Goal: Task Accomplishment & Management: Manage account settings

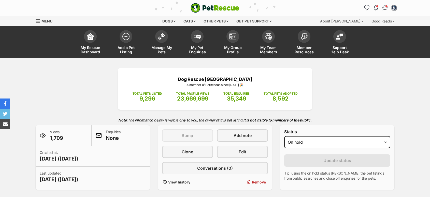
select select "on_hold"
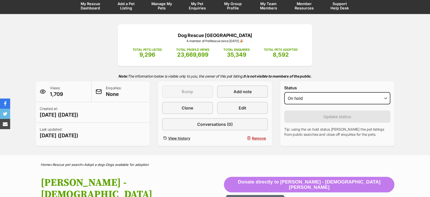
click at [160, 7] on span "Manage My Pets" at bounding box center [161, 6] width 23 height 9
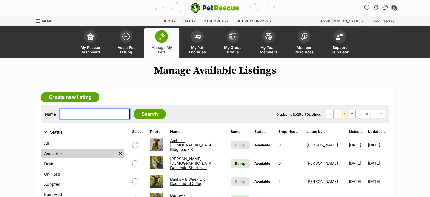
click at [80, 115] on input "text" at bounding box center [95, 113] width 70 height 11
click at [183, 161] on link "Asher - 6 Month Old Domestic Short Hair" at bounding box center [191, 163] width 43 height 14
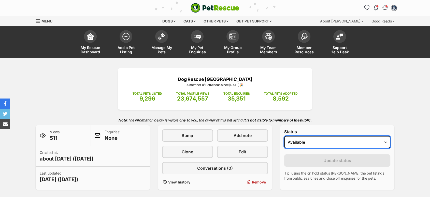
click at [325, 146] on select "Draft Available On hold Adopted" at bounding box center [337, 142] width 106 height 12
select select "on_hold"
click at [284, 136] on select "Draft Available On hold Adopted" at bounding box center [337, 142] width 106 height 12
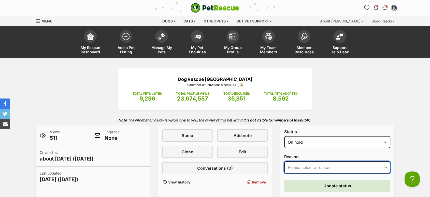
click at [315, 162] on select "Please select a reason Medical reasons Reviewing applications Adoption pending …" at bounding box center [337, 167] width 106 height 12
select select "adoption_pending"
click at [284, 161] on select "Please select a reason Medical reasons Reviewing applications Adoption pending …" at bounding box center [337, 167] width 106 height 12
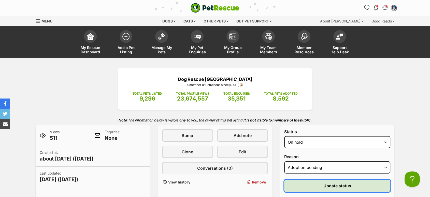
click at [327, 181] on button "Update status" at bounding box center [337, 185] width 106 height 12
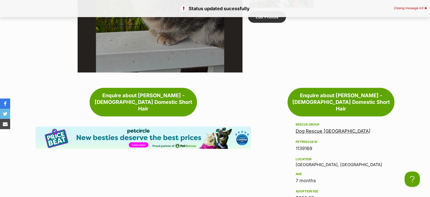
click at [306, 145] on div "1139169" at bounding box center [341, 148] width 91 height 7
copy div "1139169"
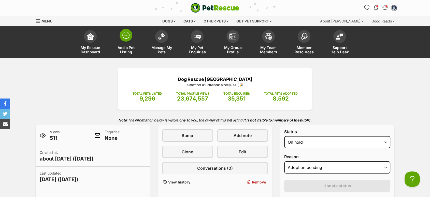
drag, startPoint x: 128, startPoint y: 37, endPoint x: 130, endPoint y: 29, distance: 8.5
click at [128, 37] on img at bounding box center [125, 35] width 7 height 7
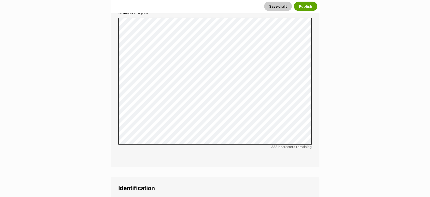
scroll to position [1471, 0]
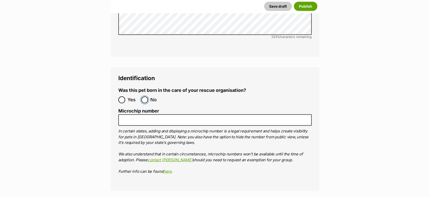
click at [147, 96] on input "No" at bounding box center [144, 99] width 7 height 7
radio input "true"
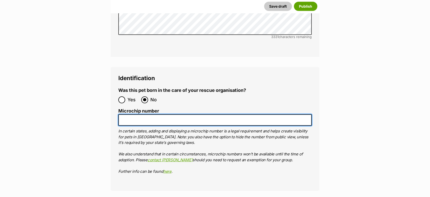
click at [155, 114] on input "Microchip number" at bounding box center [214, 119] width 193 height 11
paste input "900164001003212"
type input "900164001003212"
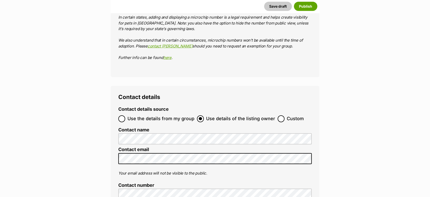
scroll to position [1640, 0]
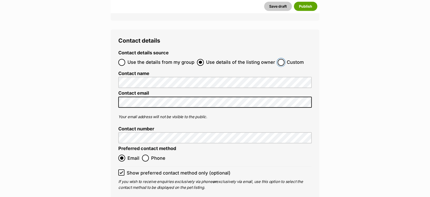
click at [278, 59] on input "Custom" at bounding box center [281, 62] width 7 height 7
radio input "true"
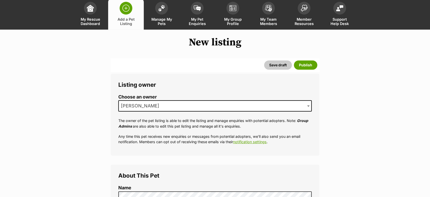
scroll to position [198, 0]
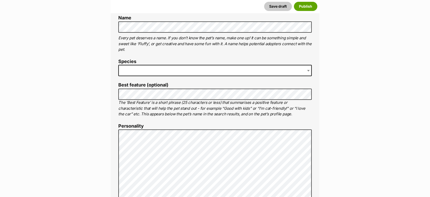
click at [145, 63] on label "Species" at bounding box center [214, 61] width 193 height 5
click at [143, 67] on span at bounding box center [214, 70] width 193 height 11
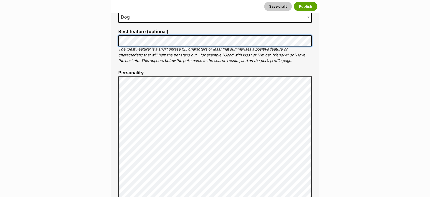
scroll to position [243, 0]
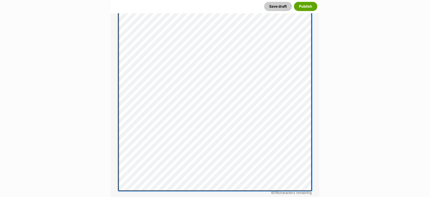
scroll to position [356, 0]
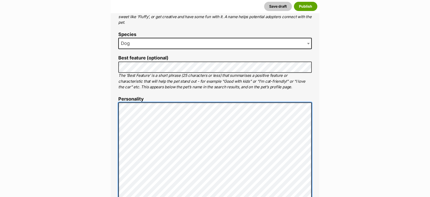
scroll to position [164, 0]
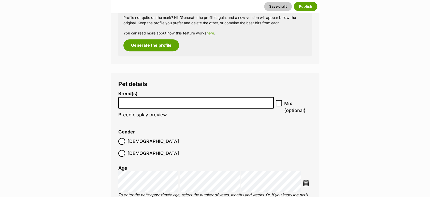
scroll to position [673, 0]
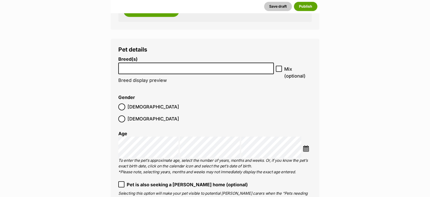
click at [138, 69] on input "search" at bounding box center [196, 66] width 152 height 5
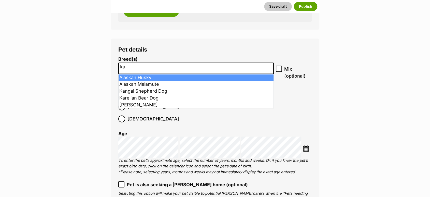
type input "k"
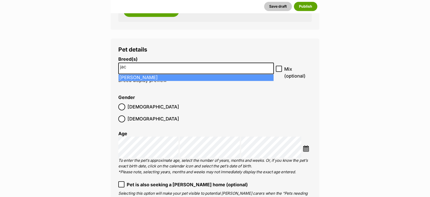
type input "jac"
drag, startPoint x: 147, startPoint y: 77, endPoint x: 166, endPoint y: 77, distance: 18.6
select select "118"
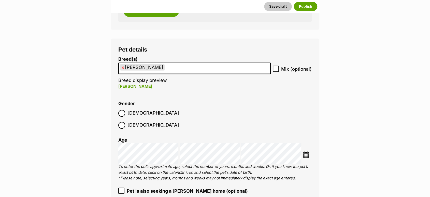
drag, startPoint x: 281, startPoint y: 68, endPoint x: 263, endPoint y: 72, distance: 18.5
click at [281, 68] on label "Mix (optional)" at bounding box center [292, 68] width 39 height 7
click at [279, 68] on input "Mix (optional)" at bounding box center [276, 68] width 6 height 6
checkbox input "true"
drag, startPoint x: 127, startPoint y: 114, endPoint x: 140, endPoint y: 127, distance: 17.5
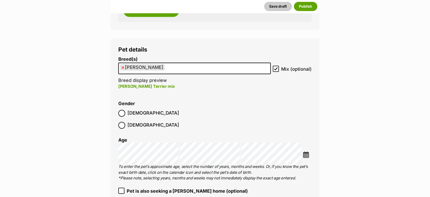
click at [128, 115] on span "[DEMOGRAPHIC_DATA]" at bounding box center [154, 112] width 52 height 7
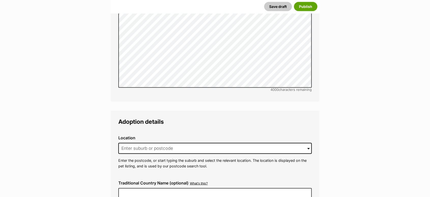
scroll to position [1239, 0]
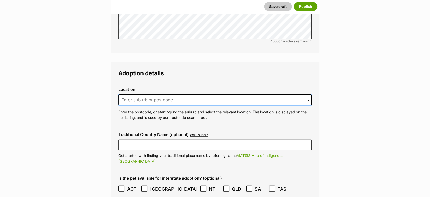
click at [143, 94] on input at bounding box center [214, 99] width 193 height 11
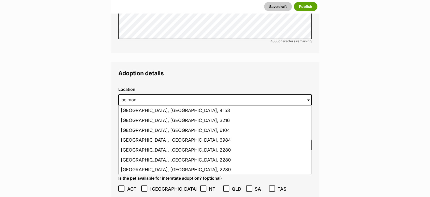
click at [160, 164] on li "Belmont North, New South Wales, 2280" at bounding box center [215, 169] width 193 height 10
type input "Belmont North, New South Wales, 2280"
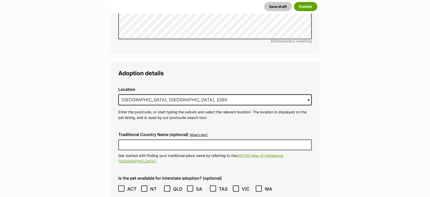
scroll to position [1352, 0]
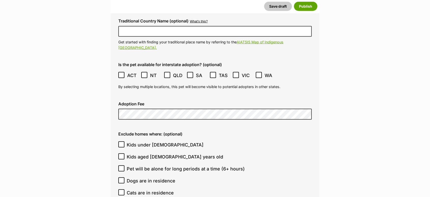
click at [141, 97] on div "Adoption Fee" at bounding box center [215, 110] width 202 height 26
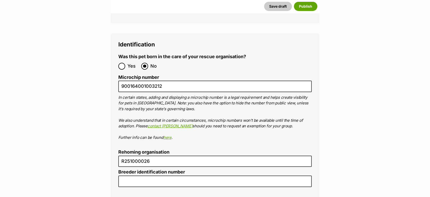
scroll to position [1805, 0]
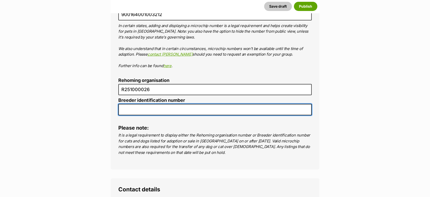
click at [146, 104] on input "Breeder identification number" at bounding box center [214, 109] width 193 height 11
type input "N/A"
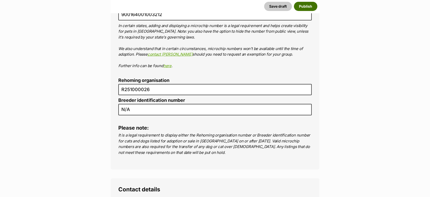
click at [308, 3] on button "Publish" at bounding box center [305, 6] width 23 height 9
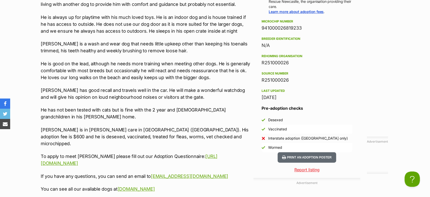
drag, startPoint x: 195, startPoint y: 158, endPoint x: 27, endPoint y: 128, distance: 170.7
copy div "To apply to meet [PERSON_NAME] please fill out our Adoption Questionnaire: [URL…"
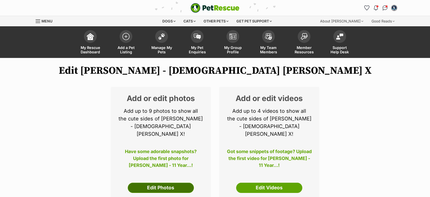
click at [156, 182] on link "Edit Photos" at bounding box center [161, 187] width 66 height 10
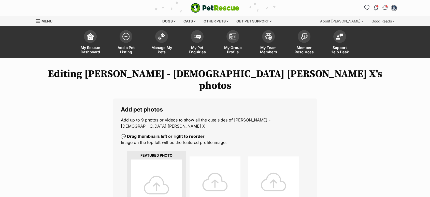
drag, startPoint x: 157, startPoint y: 166, endPoint x: 167, endPoint y: 167, distance: 10.2
click at [157, 166] on div at bounding box center [156, 184] width 51 height 51
click at [157, 171] on div at bounding box center [156, 184] width 51 height 51
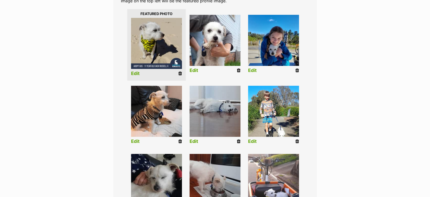
scroll to position [198, 0]
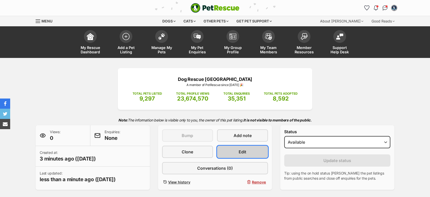
click at [238, 150] on link "Edit" at bounding box center [242, 151] width 51 height 12
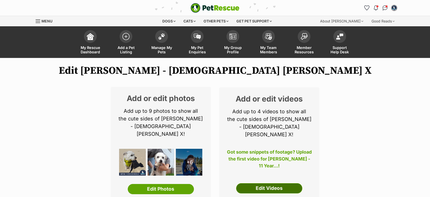
click at [257, 188] on link "Edit Videos" at bounding box center [269, 188] width 66 height 10
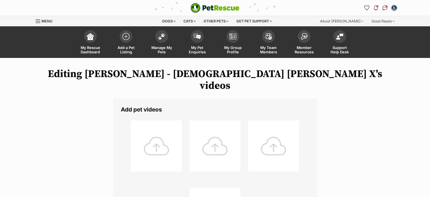
click at [165, 136] on div at bounding box center [156, 145] width 51 height 51
click at [154, 137] on div at bounding box center [156, 145] width 51 height 51
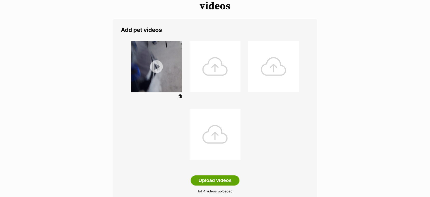
scroll to position [113, 0]
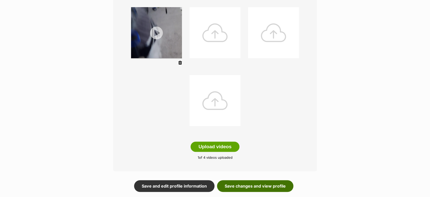
click at [270, 180] on link "Save changes and view profile" at bounding box center [255, 186] width 76 height 12
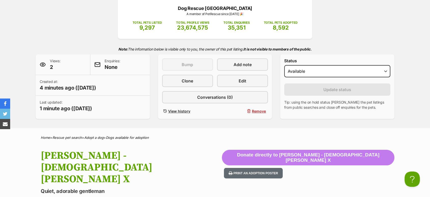
scroll to position [57, 0]
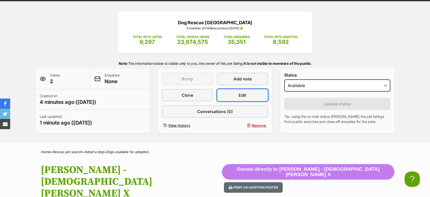
drag, startPoint x: 226, startPoint y: 93, endPoint x: 209, endPoint y: 56, distance: 40.6
click at [226, 93] on link "Edit" at bounding box center [242, 95] width 51 height 12
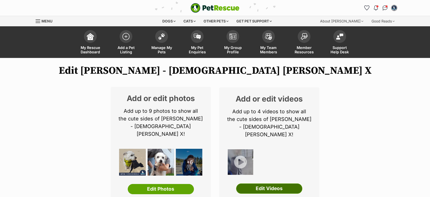
click at [267, 183] on link "Edit Videos" at bounding box center [269, 188] width 66 height 10
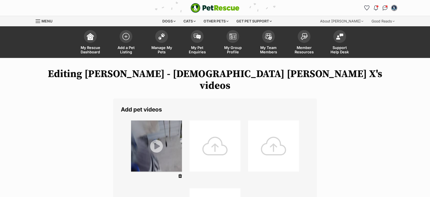
click at [216, 135] on div at bounding box center [215, 145] width 51 height 51
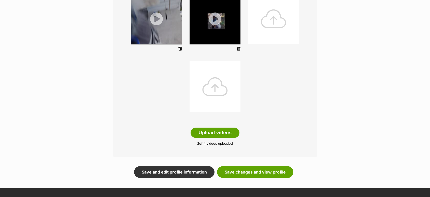
scroll to position [170, 0]
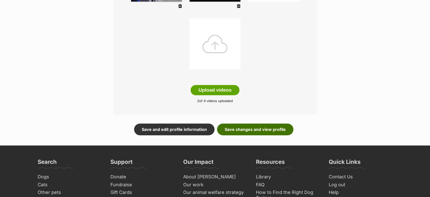
click at [267, 123] on link "Save changes and view profile" at bounding box center [255, 129] width 76 height 12
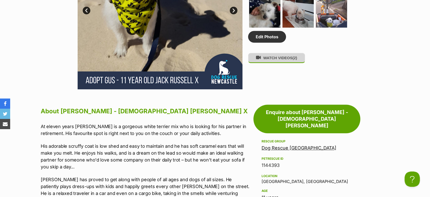
click at [280, 53] on button "WATCH VIDEOS (2)" at bounding box center [276, 58] width 57 height 10
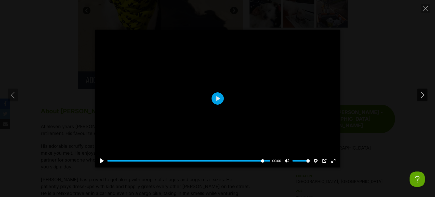
type input "100"
click at [425, 8] on icon "Close" at bounding box center [425, 8] width 5 height 5
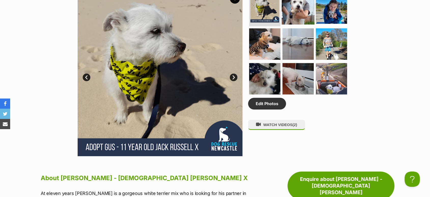
scroll to position [255, 0]
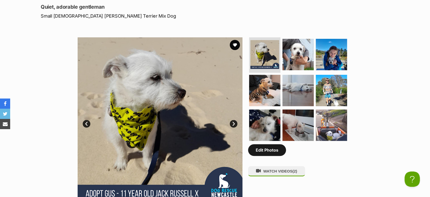
click at [258, 144] on link "Edit Photos" at bounding box center [267, 150] width 38 height 12
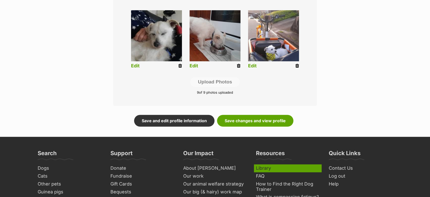
scroll to position [311, 0]
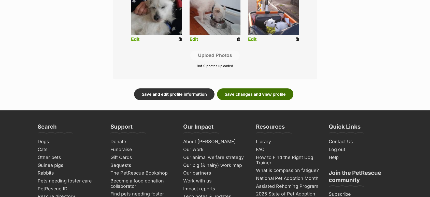
click at [272, 88] on link "Save changes and view profile" at bounding box center [255, 94] width 76 height 12
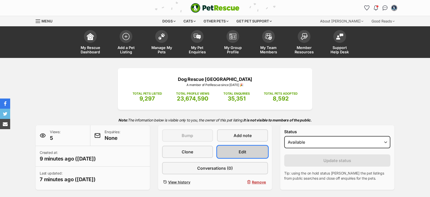
click at [257, 150] on link "Edit" at bounding box center [242, 151] width 51 height 12
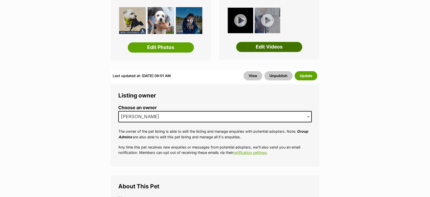
click at [270, 42] on link "Edit Videos" at bounding box center [269, 47] width 66 height 10
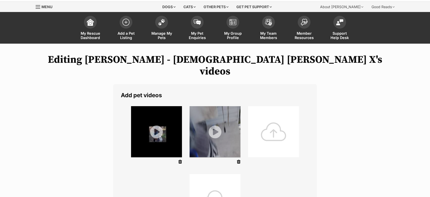
scroll to position [28, 0]
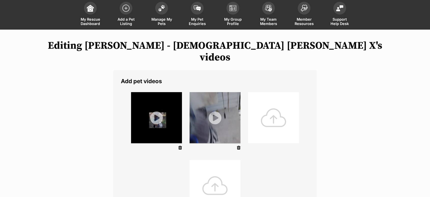
click at [179, 145] on icon at bounding box center [180, 147] width 4 height 5
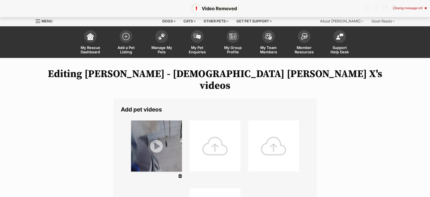
click at [212, 135] on div at bounding box center [215, 145] width 51 height 51
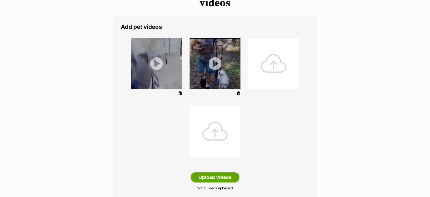
scroll to position [113, 0]
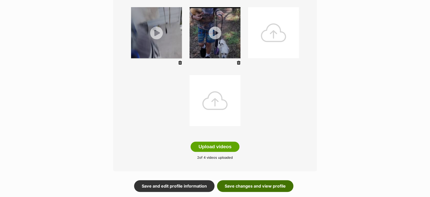
click at [271, 180] on link "Save changes and view profile" at bounding box center [255, 186] width 76 height 12
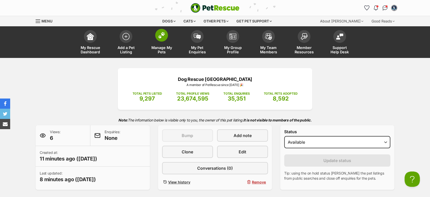
click at [159, 50] on span "Manage My Pets" at bounding box center [161, 49] width 23 height 9
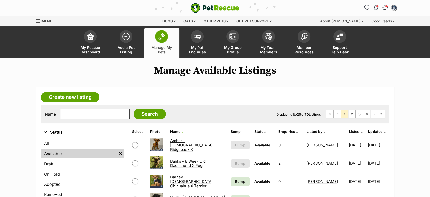
click at [190, 144] on link "Amber - [DEMOGRAPHIC_DATA] Ridgeback X" at bounding box center [191, 145] width 43 height 14
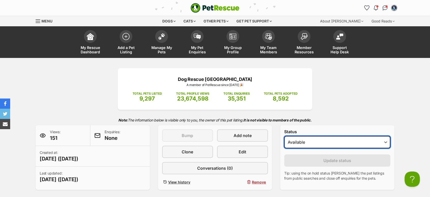
click at [293, 144] on select "Draft Available On hold Adopted" at bounding box center [337, 142] width 106 height 12
select select "on_hold"
click at [284, 136] on select "Draft Available On hold Adopted" at bounding box center [337, 142] width 106 height 12
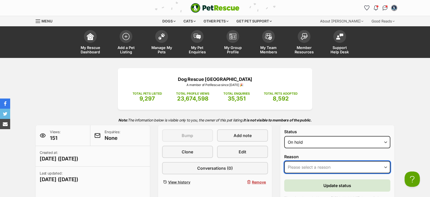
click at [307, 162] on select "Please select a reason Medical reasons Reviewing applications Adoption pending …" at bounding box center [337, 167] width 106 height 12
select select "adoption_pending"
click at [284, 161] on select "Please select a reason Medical reasons Reviewing applications Adoption pending …" at bounding box center [337, 167] width 106 height 12
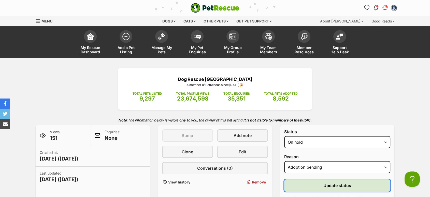
drag, startPoint x: 327, startPoint y: 184, endPoint x: 327, endPoint y: 180, distance: 3.6
click at [327, 184] on span "Update status" at bounding box center [338, 185] width 28 height 6
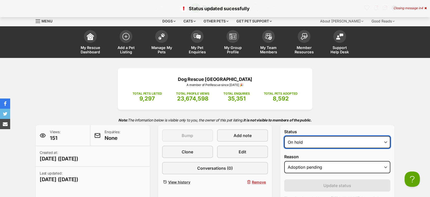
click at [320, 143] on select "Draft Available On hold Adopted" at bounding box center [337, 142] width 106 height 12
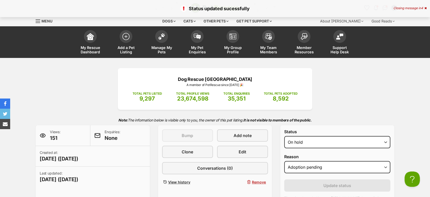
click at [310, 177] on form "Status Draft Available On hold Adopted Reason Please select a reason Medical re…" at bounding box center [337, 177] width 106 height 96
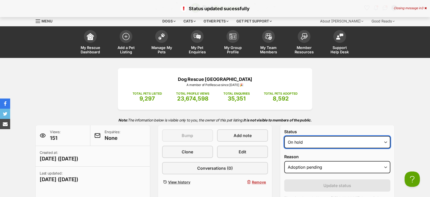
click at [309, 143] on select "Draft Available On hold Adopted" at bounding box center [337, 142] width 106 height 12
select select "rehomed"
click at [284, 136] on select "Draft Available On hold Adopted" at bounding box center [337, 142] width 106 height 12
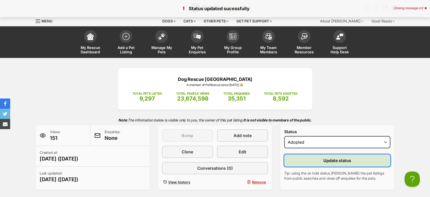
click at [313, 163] on button "Update status" at bounding box center [337, 160] width 106 height 12
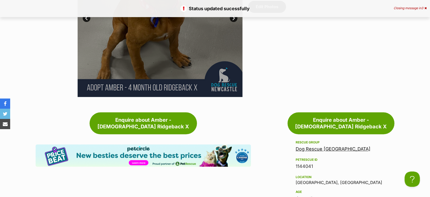
scroll to position [452, 0]
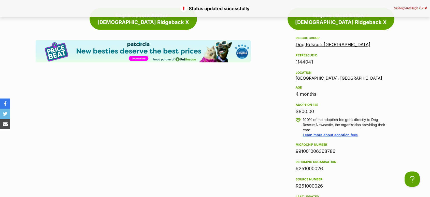
click at [301, 58] on div "1144041" at bounding box center [341, 61] width 91 height 7
drag, startPoint x: 301, startPoint y: 48, endPoint x: 314, endPoint y: 65, distance: 21.5
click at [301, 58] on div "1144041" at bounding box center [341, 61] width 91 height 7
copy div "1144041"
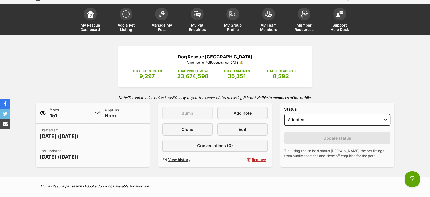
scroll to position [0, 0]
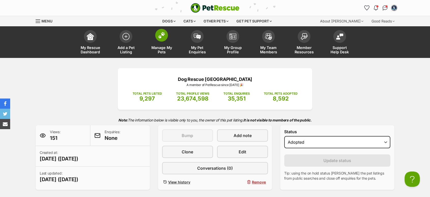
click at [157, 49] on span "Manage My Pets" at bounding box center [161, 49] width 23 height 9
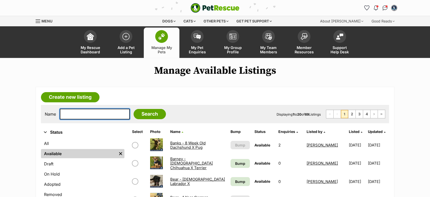
click at [90, 118] on input "text" at bounding box center [95, 113] width 70 height 11
click at [191, 142] on link "Banks - 8 Week Old Dachshund X Pug" at bounding box center [187, 144] width 35 height 9
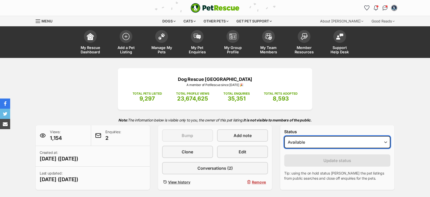
click at [301, 147] on select "Draft - not available as listing has enquires Available On hold Adopted" at bounding box center [337, 142] width 106 height 12
select select "on_hold"
click at [284, 136] on select "Draft - not available as listing has enquires Available On hold Adopted" at bounding box center [337, 142] width 106 height 12
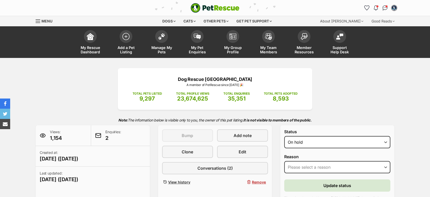
drag, startPoint x: 306, startPoint y: 160, endPoint x: 308, endPoint y: 166, distance: 7.0
click at [306, 160] on div "Reason Please select a reason Medical reasons Reviewing applications Adoption p…" at bounding box center [337, 164] width 106 height 21
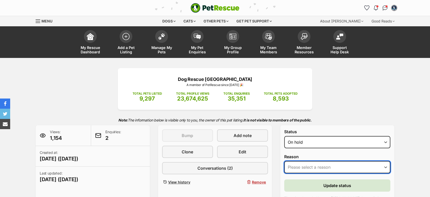
click at [308, 167] on select "Please select a reason Medical reasons Reviewing applications Adoption pending …" at bounding box center [337, 167] width 106 height 12
select select "adoption_pending"
click at [284, 161] on select "Please select a reason Medical reasons Reviewing applications Adoption pending …" at bounding box center [337, 167] width 106 height 12
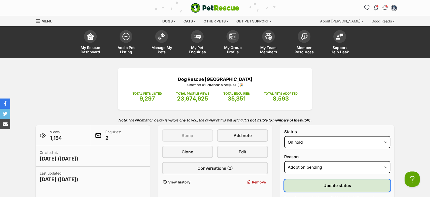
click at [323, 182] on button "Update status" at bounding box center [337, 185] width 106 height 12
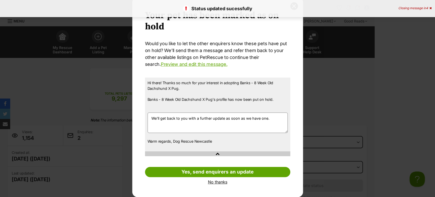
drag, startPoint x: 221, startPoint y: 181, endPoint x: 243, endPoint y: 181, distance: 21.9
click at [221, 181] on link "No thanks" at bounding box center [217, 181] width 145 height 5
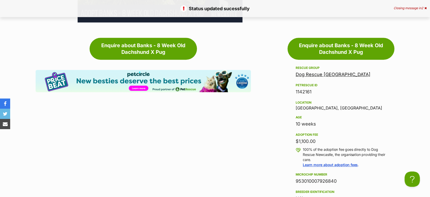
scroll to position [452, 0]
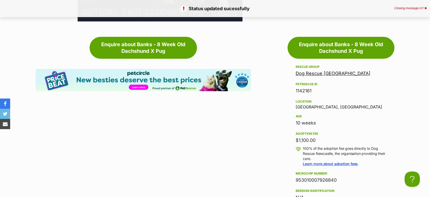
click at [308, 92] on div "1142161" at bounding box center [341, 90] width 91 height 7
copy div "1142161"
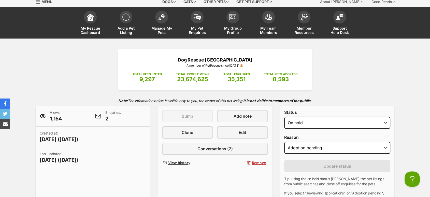
scroll to position [0, 0]
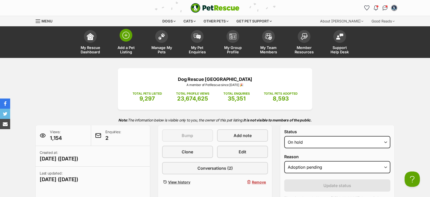
click at [127, 43] on link "Add a Pet Listing" at bounding box center [126, 42] width 36 height 30
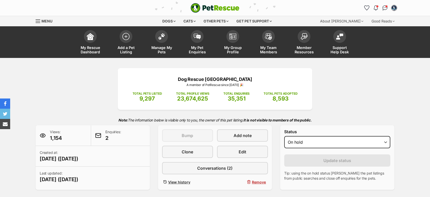
select select "on_hold"
drag, startPoint x: 161, startPoint y: 51, endPoint x: 126, endPoint y: 5, distance: 57.2
click at [161, 50] on span "Manage My Pets" at bounding box center [161, 49] width 23 height 9
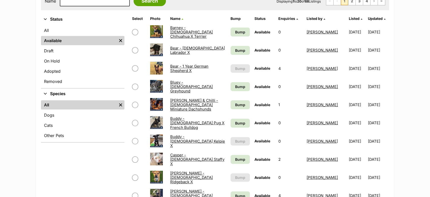
scroll to position [113, 0]
click at [186, 120] on link "Buddy - [DEMOGRAPHIC_DATA] Pug X French Bulldog" at bounding box center [197, 123] width 54 height 14
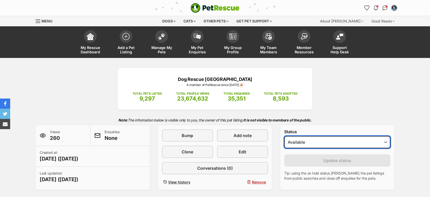
drag, startPoint x: 0, startPoint y: 0, endPoint x: 301, endPoint y: 140, distance: 332.2
click at [300, 138] on select "Draft Available On hold Adopted" at bounding box center [337, 142] width 106 height 12
select select "on_hold"
click at [284, 136] on select "Draft Available On hold Adopted" at bounding box center [337, 142] width 106 height 12
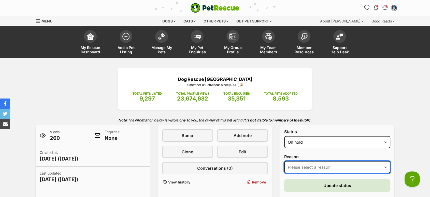
click at [309, 166] on select "Please select a reason Medical reasons Reviewing applications Adoption pending …" at bounding box center [337, 167] width 106 height 12
select select "adoption_pending"
click at [284, 161] on select "Please select a reason Medical reasons Reviewing applications Adoption pending …" at bounding box center [337, 167] width 106 height 12
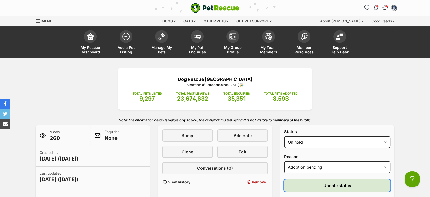
click at [320, 184] on button "Update status" at bounding box center [337, 185] width 106 height 12
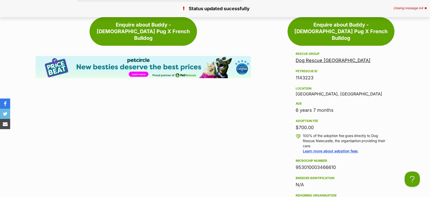
scroll to position [509, 0]
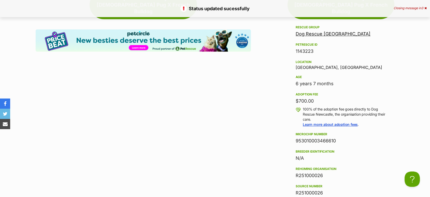
click at [301, 41] on div "PetRescue ID 1143223" at bounding box center [341, 47] width 91 height 13
click at [305, 48] on div "1143223" at bounding box center [341, 51] width 91 height 7
copy div "1143223"
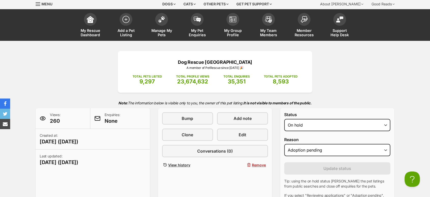
scroll to position [0, 0]
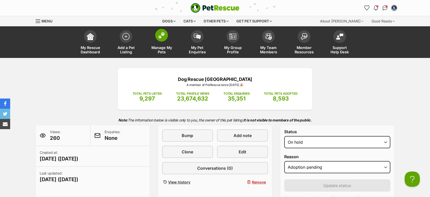
click at [161, 45] on link "Manage My Pets" at bounding box center [162, 42] width 36 height 30
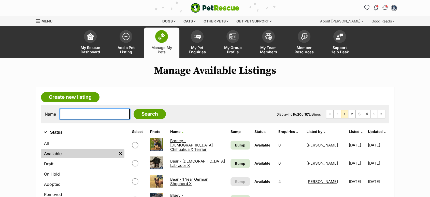
click at [84, 112] on input "text" at bounding box center [95, 113] width 70 height 11
type input "masti"
click at [134, 109] on input "Search" at bounding box center [150, 114] width 32 height 10
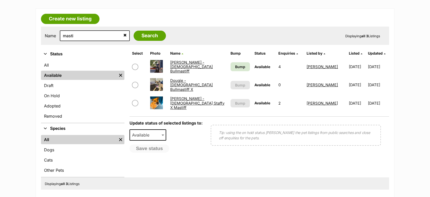
scroll to position [85, 0]
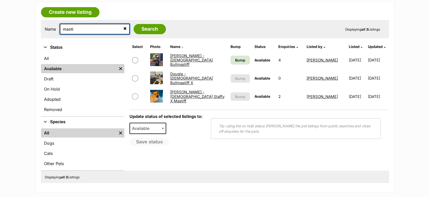
drag, startPoint x: 75, startPoint y: 29, endPoint x: 68, endPoint y: 29, distance: 6.4
click at [68, 29] on input "masti" at bounding box center [95, 29] width 70 height 11
type input "matis"
click at [134, 24] on input "Search" at bounding box center [150, 29] width 32 height 10
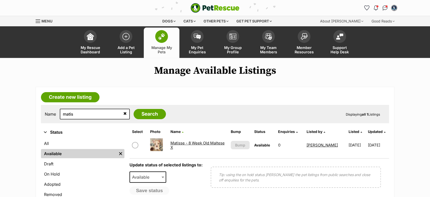
click at [184, 145] on link "Matisse - 8 Week Old Maltese X" at bounding box center [197, 144] width 54 height 9
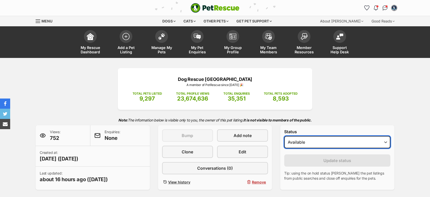
drag, startPoint x: 0, startPoint y: 0, endPoint x: 310, endPoint y: 147, distance: 343.3
click at [310, 147] on select "Draft Available On hold Adopted" at bounding box center [337, 142] width 106 height 12
select select "on_hold"
click at [284, 136] on select "Draft Available On hold Adopted" at bounding box center [337, 142] width 106 height 12
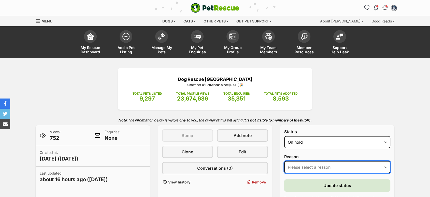
click at [307, 163] on select "Please select a reason Medical reasons Reviewing applications Adoption pending …" at bounding box center [337, 167] width 106 height 12
select select "adoption_pending"
click at [284, 161] on select "Please select a reason Medical reasons Reviewing applications Adoption pending …" at bounding box center [337, 167] width 106 height 12
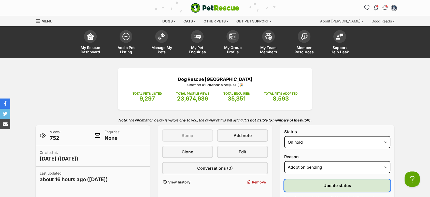
click at [328, 184] on span "Update status" at bounding box center [338, 185] width 28 height 6
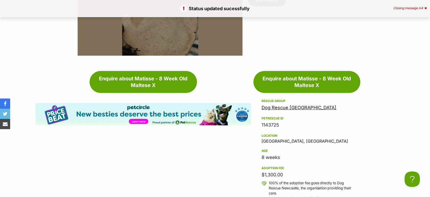
scroll to position [368, 0]
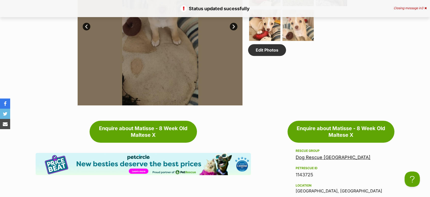
copy div "1143725"
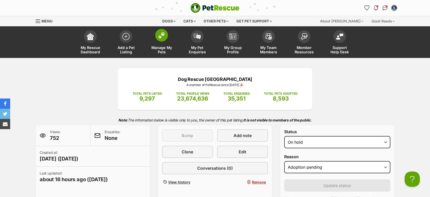
click at [166, 35] on span at bounding box center [161, 35] width 13 height 13
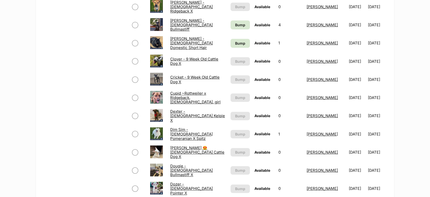
scroll to position [283, 0]
